Goal: Entertainment & Leisure: Consume media (video, audio)

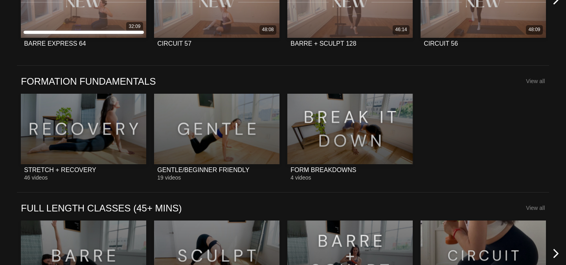
scroll to position [515, 0]
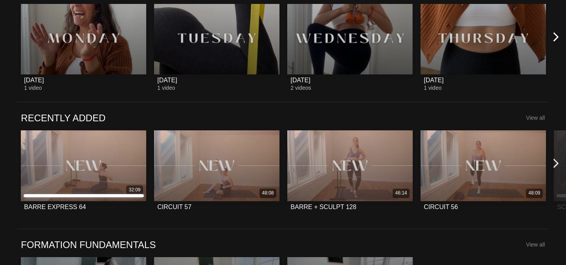
click at [554, 166] on icon at bounding box center [556, 163] width 10 height 10
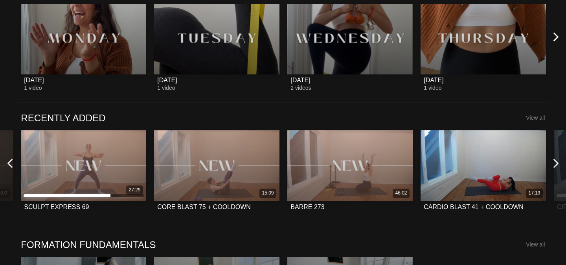
click at [12, 164] on icon at bounding box center [10, 163] width 10 height 10
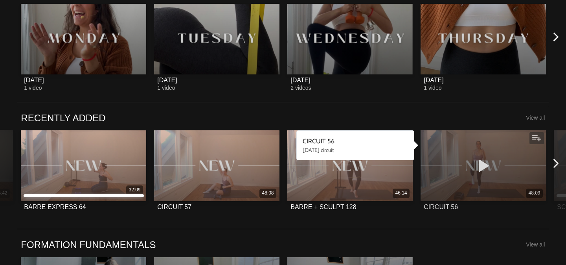
click at [482, 162] on icon at bounding box center [484, 166] width 24 height 14
